Goal: Find specific page/section: Find specific page/section

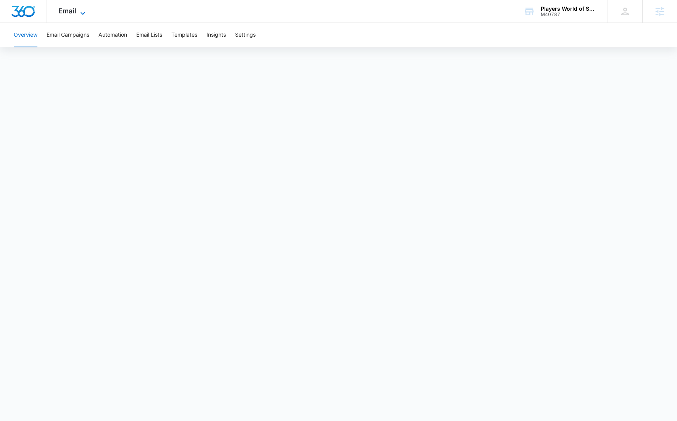
click at [81, 12] on icon at bounding box center [82, 13] width 9 height 9
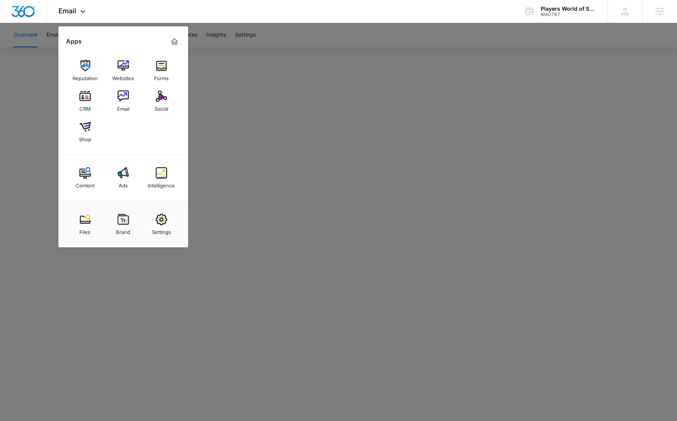
click at [371, 142] on div at bounding box center [338, 210] width 677 height 421
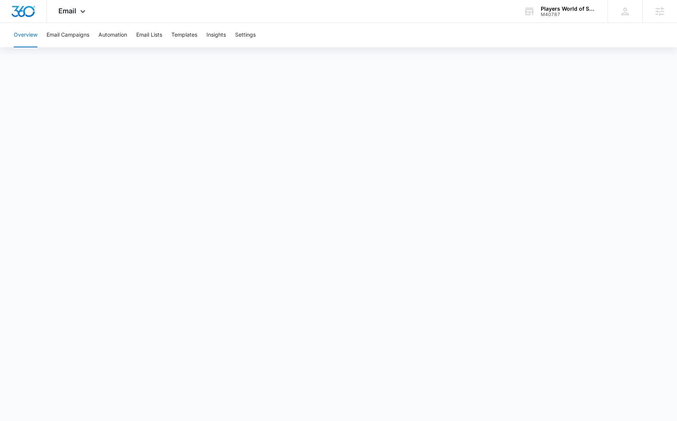
click at [206, 38] on div "Overview Email Campaigns Automation Email Lists Templates Insights Settings" at bounding box center [338, 35] width 658 height 24
click at [191, 34] on button "Templates" at bounding box center [184, 35] width 26 height 24
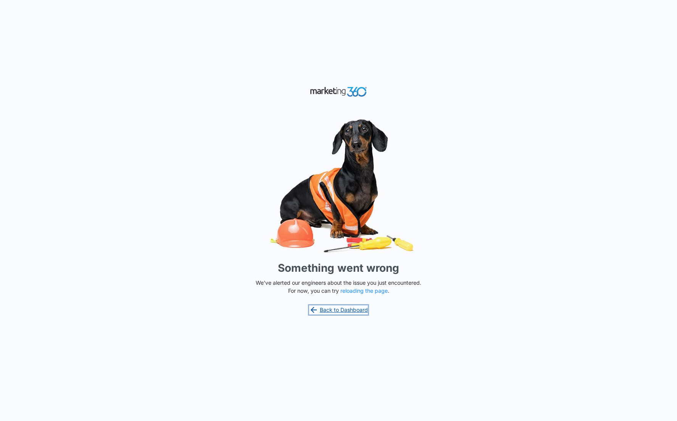
click at [346, 313] on link "Back to Dashboard" at bounding box center [338, 309] width 59 height 9
click at [348, 312] on link "Back to Dashboard" at bounding box center [338, 309] width 59 height 9
click at [372, 290] on button "reloading the page" at bounding box center [363, 291] width 47 height 6
click at [373, 290] on button "reloading the page" at bounding box center [363, 291] width 47 height 6
click at [377, 289] on button "reloading the page" at bounding box center [363, 291] width 47 height 6
